Goal: Find specific page/section: Find specific page/section

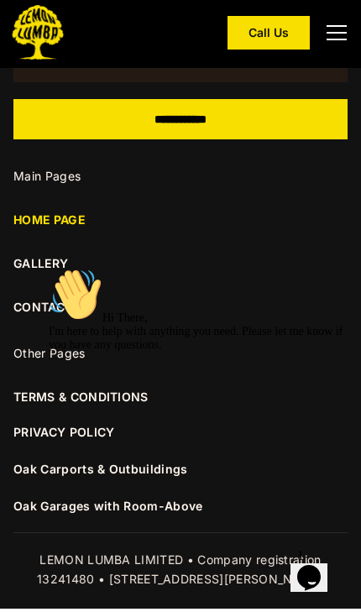
scroll to position [7662, 0]
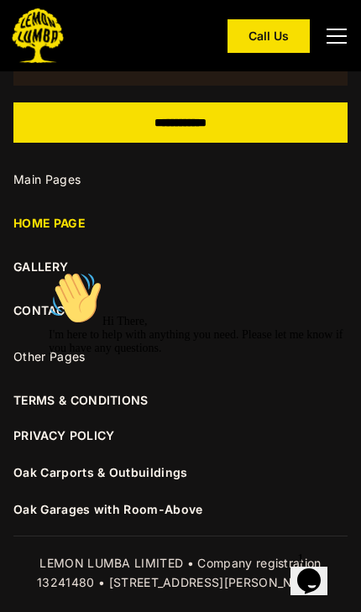
click at [34, 258] on link "GALLERY" at bounding box center [180, 267] width 334 height 18
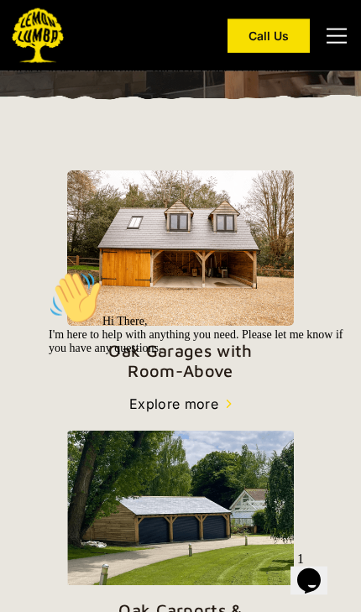
scroll to position [0, 0]
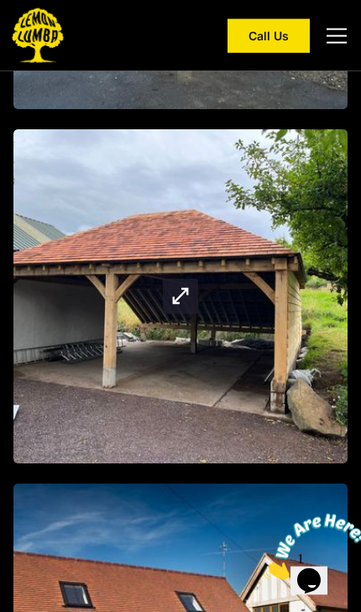
scroll to position [2692, 0]
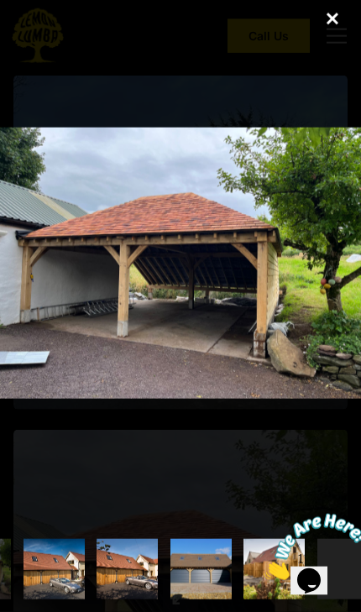
scroll to position [2380, 0]
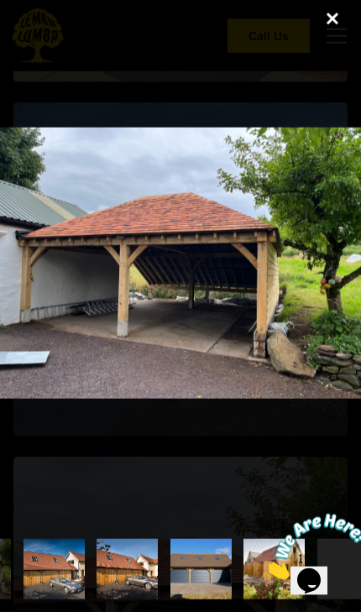
click at [173, 568] on img "show item 9 of 22" at bounding box center [127, 569] width 92 height 61
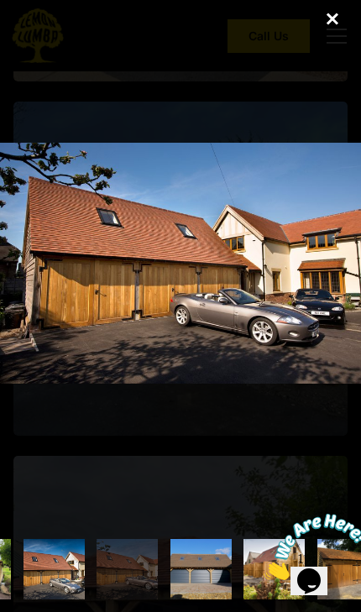
click at [173, 578] on img "show item 9 of 22" at bounding box center [127, 569] width 92 height 61
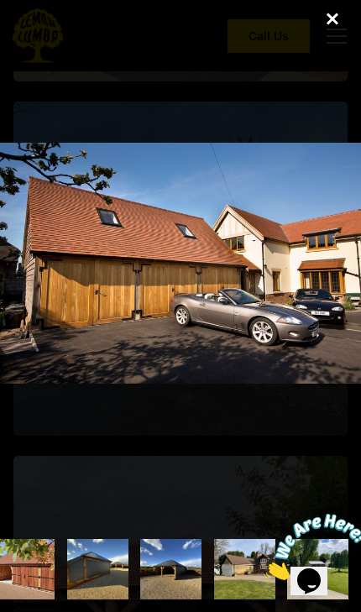
scroll to position [0, 1472]
click at [332, 14] on div "close lightbox" at bounding box center [332, 18] width 57 height 37
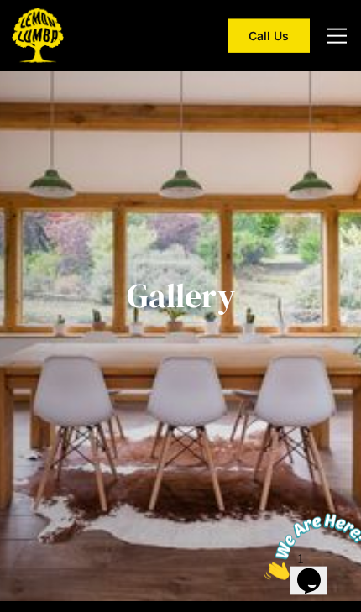
scroll to position [8, 0]
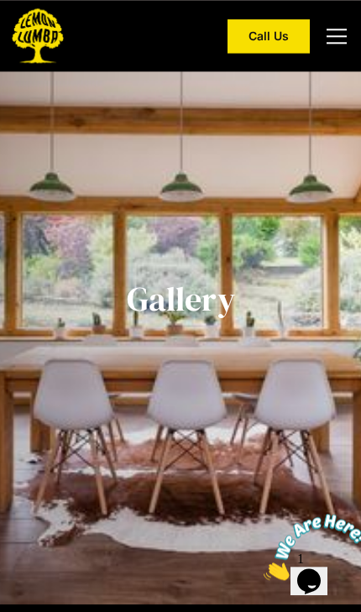
click at [331, 34] on div "menu" at bounding box center [337, 36] width 20 height 15
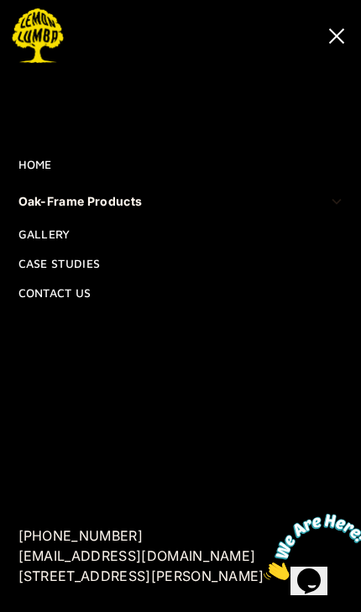
click at [139, 306] on link "Contact Us" at bounding box center [180, 292] width 325 height 25
click at [339, 36] on div "menu" at bounding box center [337, 36] width 20 height 2
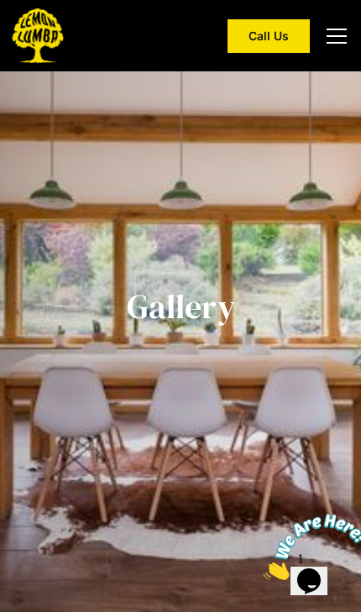
click at [336, 36] on div "menu" at bounding box center [337, 36] width 20 height 2
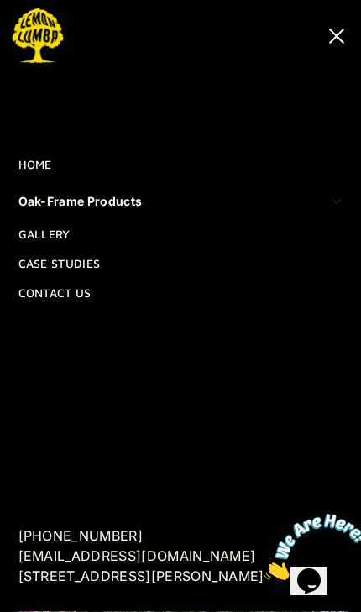
scroll to position [1101, 0]
click at [331, 39] on div "menu" at bounding box center [337, 36] width 20 height 15
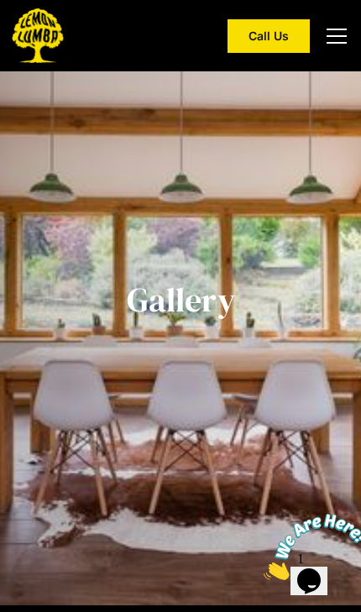
scroll to position [0, 0]
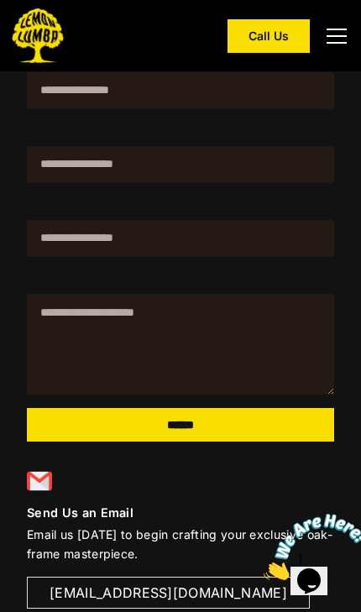
scroll to position [285, 0]
